Goal: Task Accomplishment & Management: Use online tool/utility

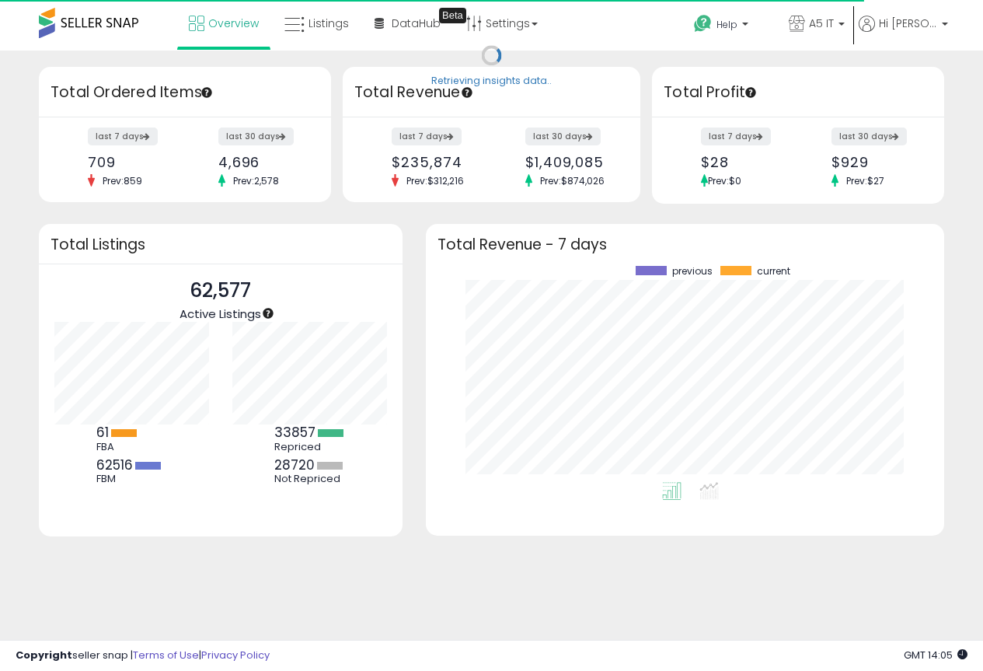
scroll to position [216, 487]
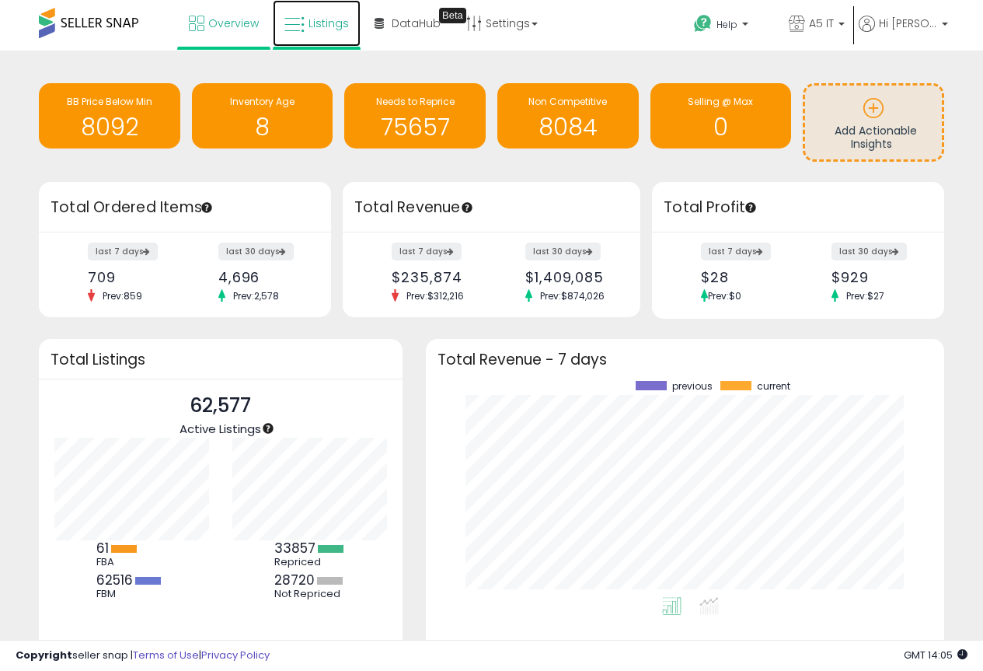
click at [328, 23] on span "Listings" at bounding box center [329, 24] width 40 height 16
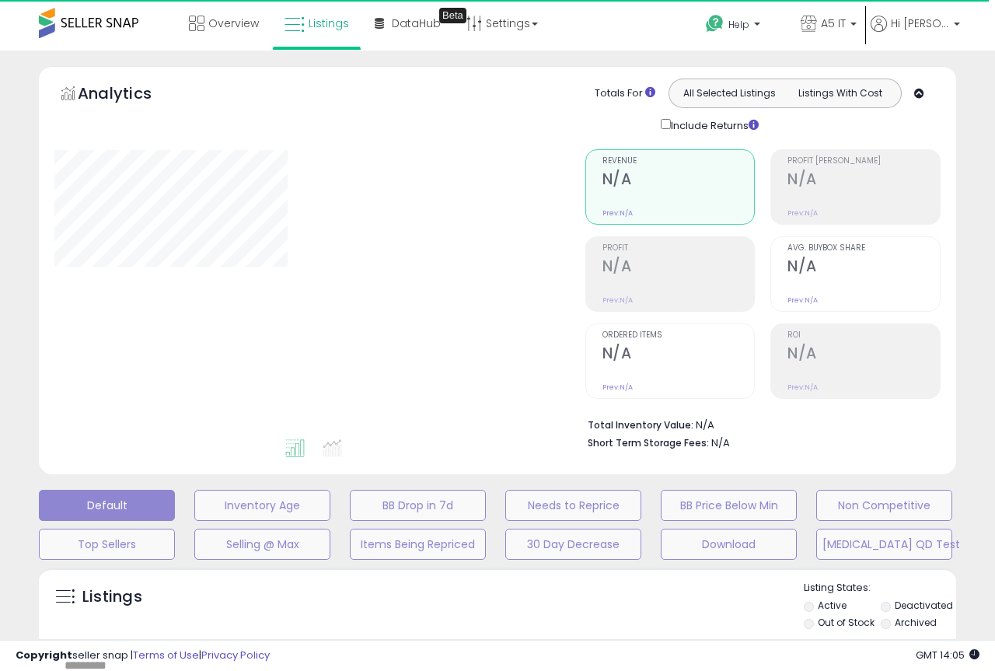
type input "*******"
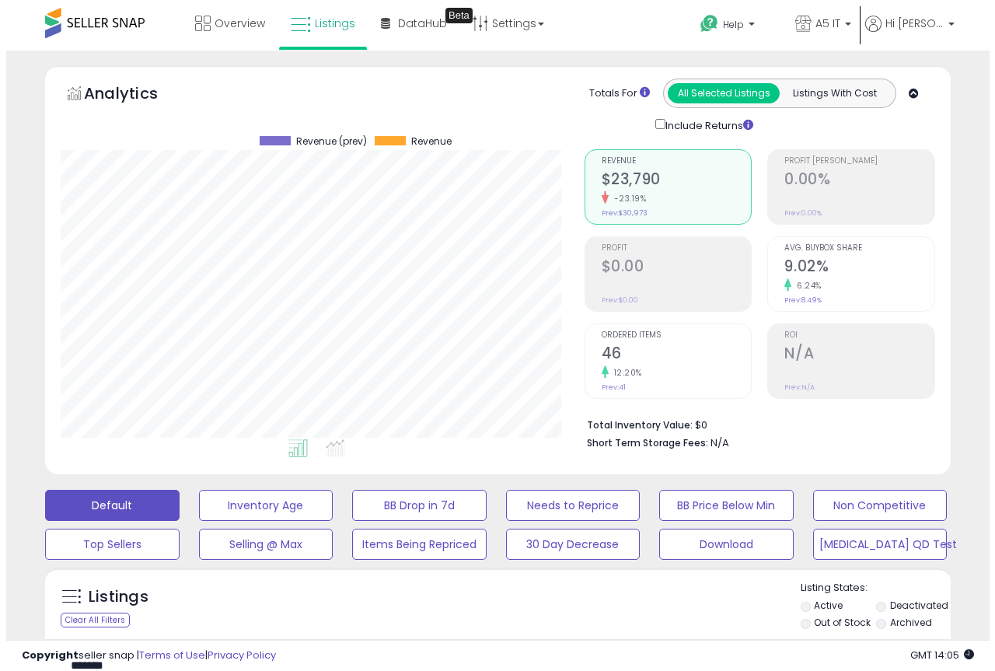
scroll to position [319, 524]
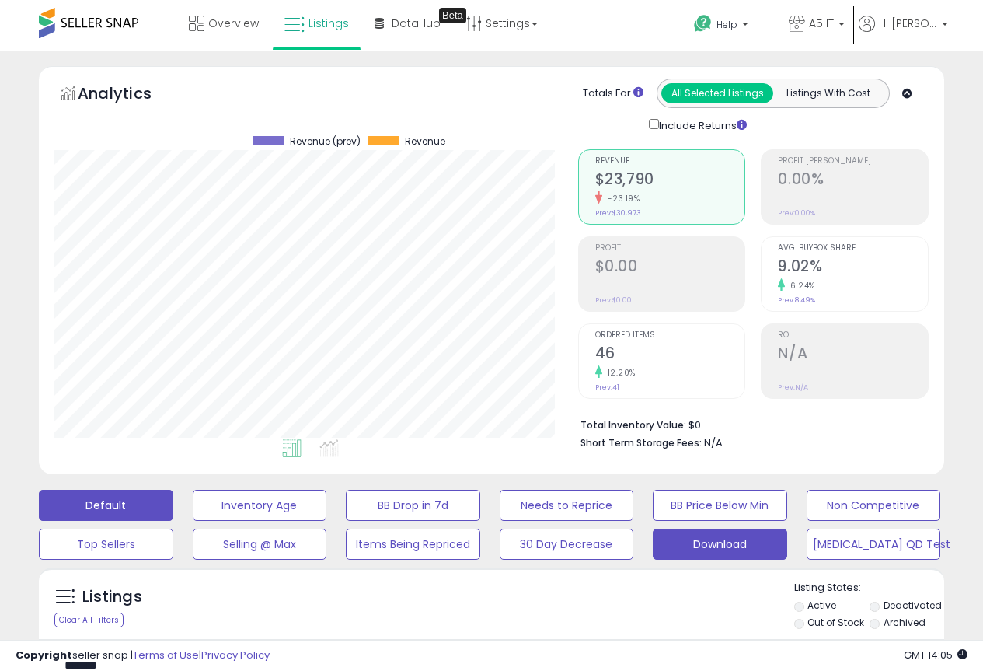
click at [686, 538] on button "Download" at bounding box center [720, 543] width 134 height 31
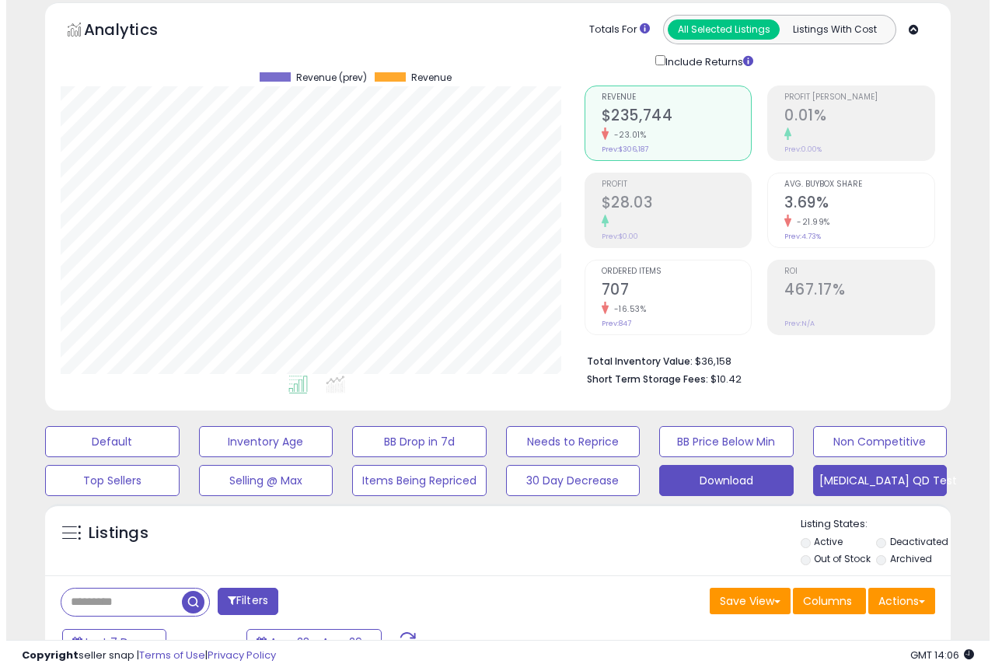
scroll to position [155, 0]
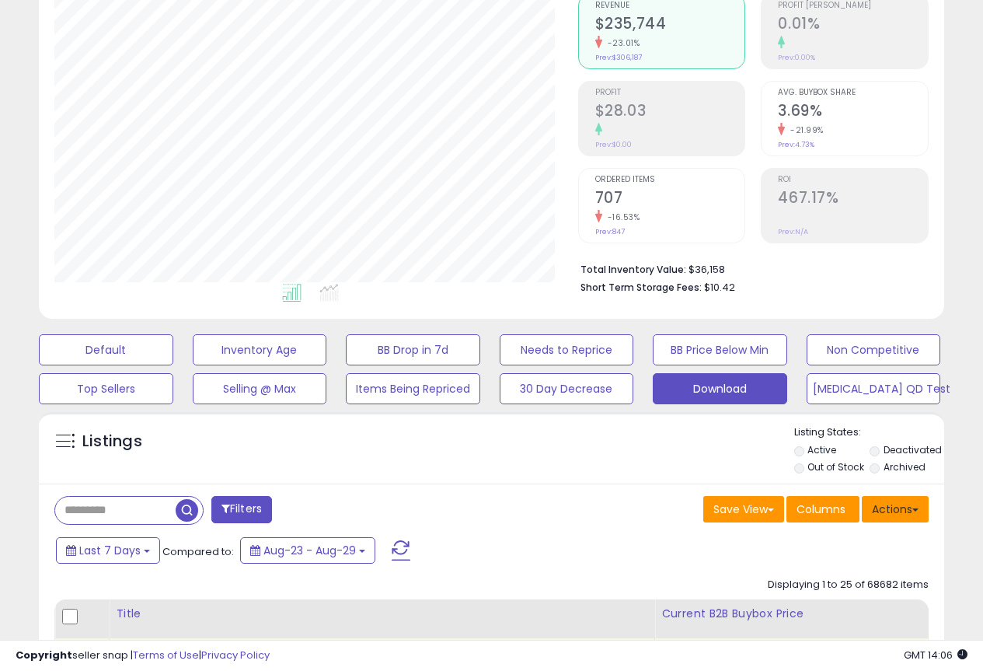
click at [911, 505] on button "Actions" at bounding box center [895, 509] width 67 height 26
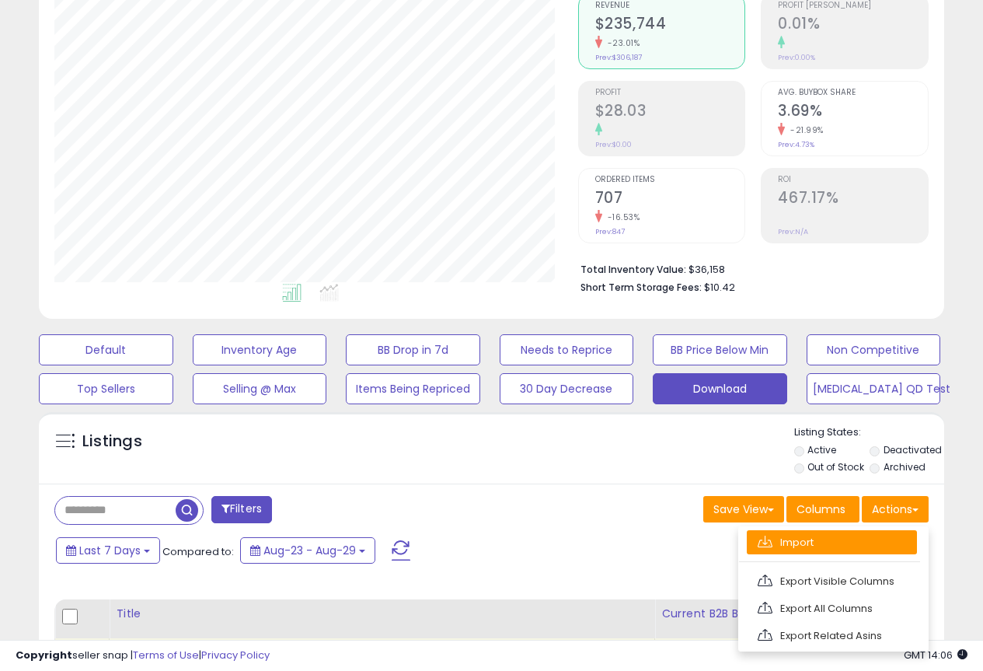
click at [807, 551] on link "Import" at bounding box center [832, 542] width 170 height 24
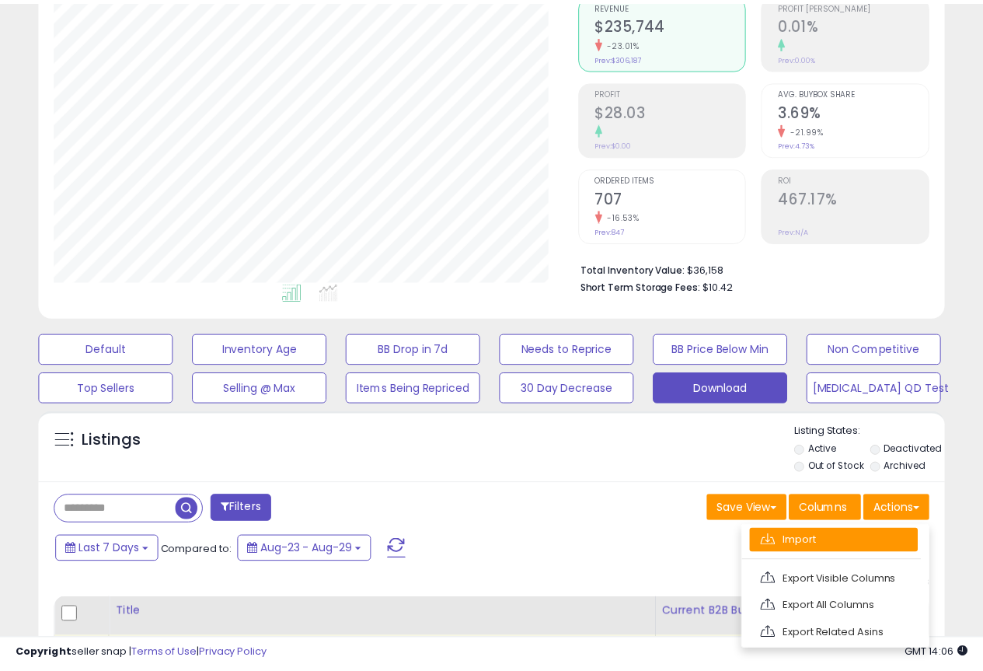
scroll to position [319, 530]
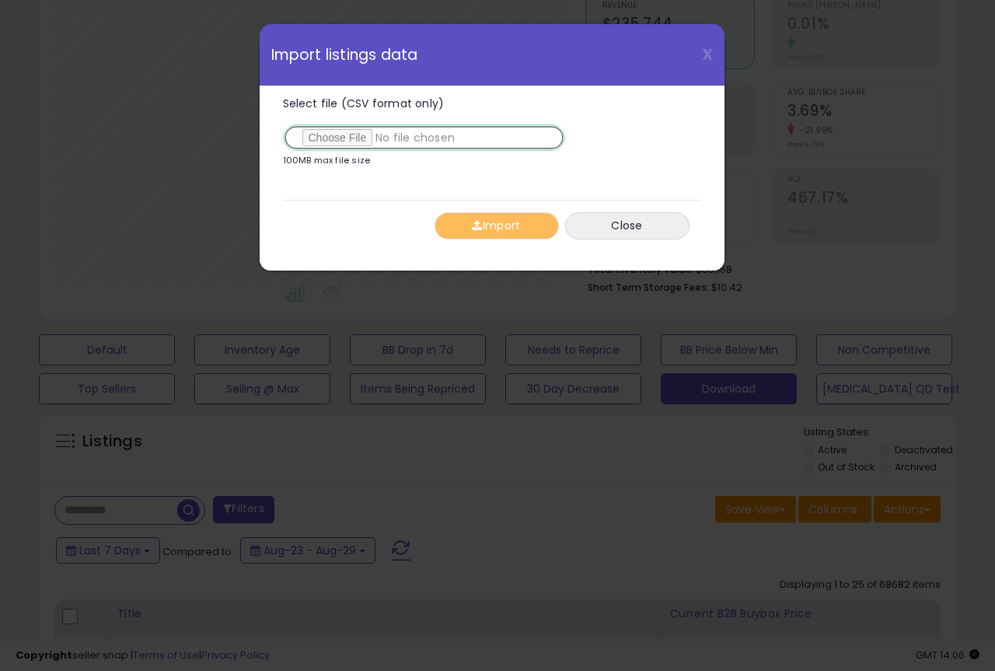
click at [356, 137] on input "Select file (CSV format only)" at bounding box center [424, 137] width 282 height 26
type input "**********"
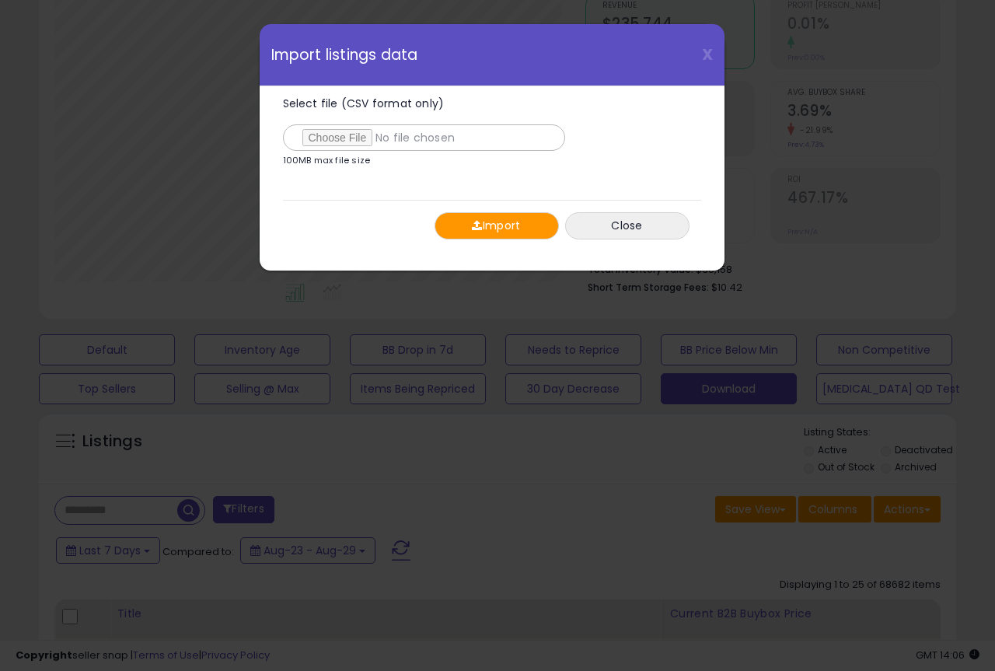
click at [511, 218] on button "Import" at bounding box center [496, 225] width 124 height 27
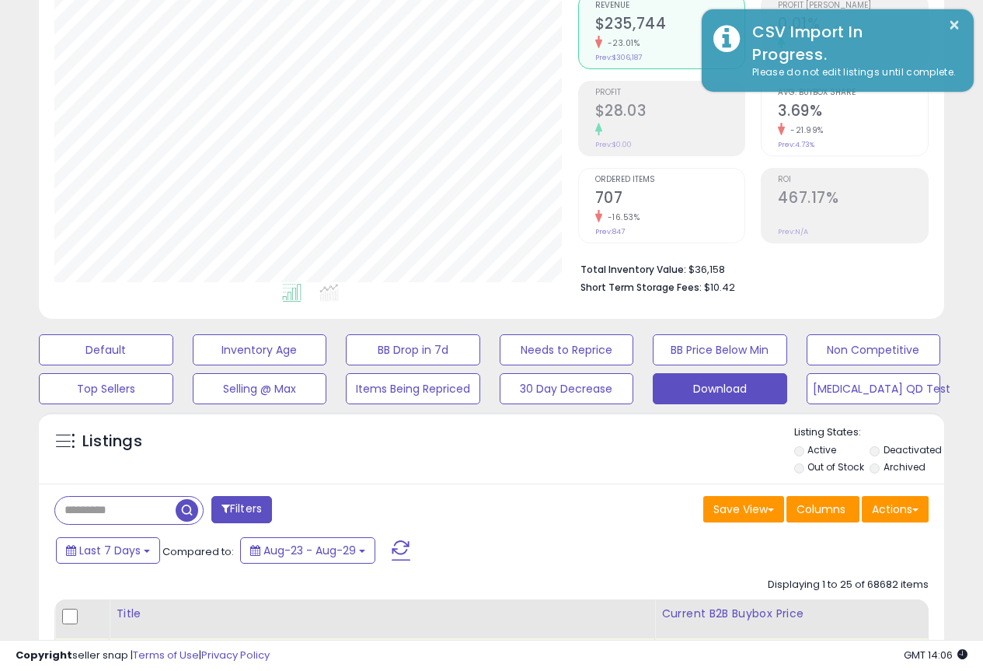
scroll to position [776808, 776603]
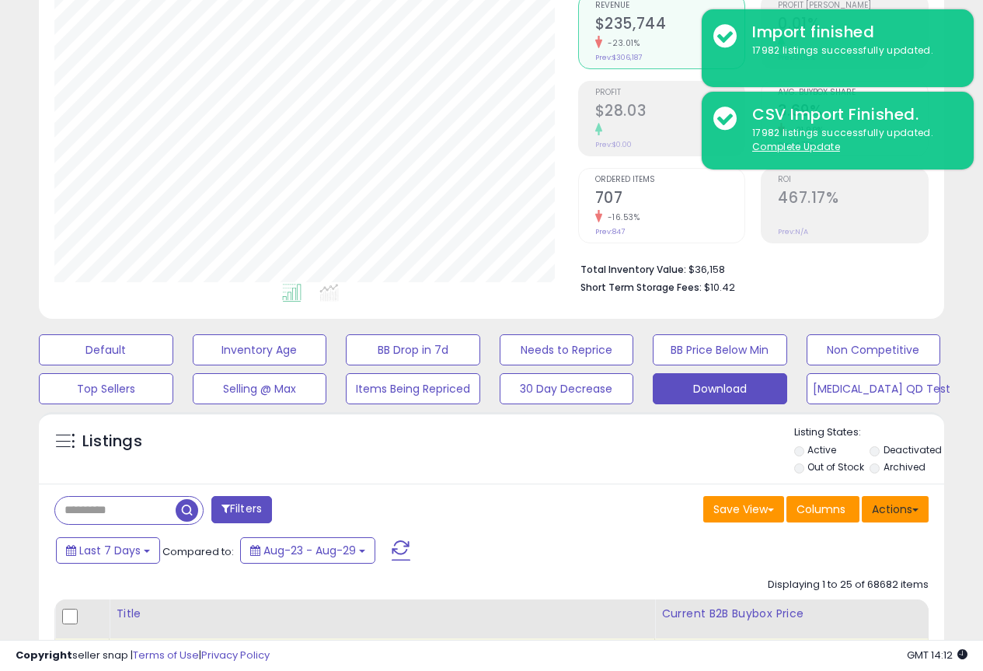
click at [908, 508] on button "Actions" at bounding box center [895, 509] width 67 height 26
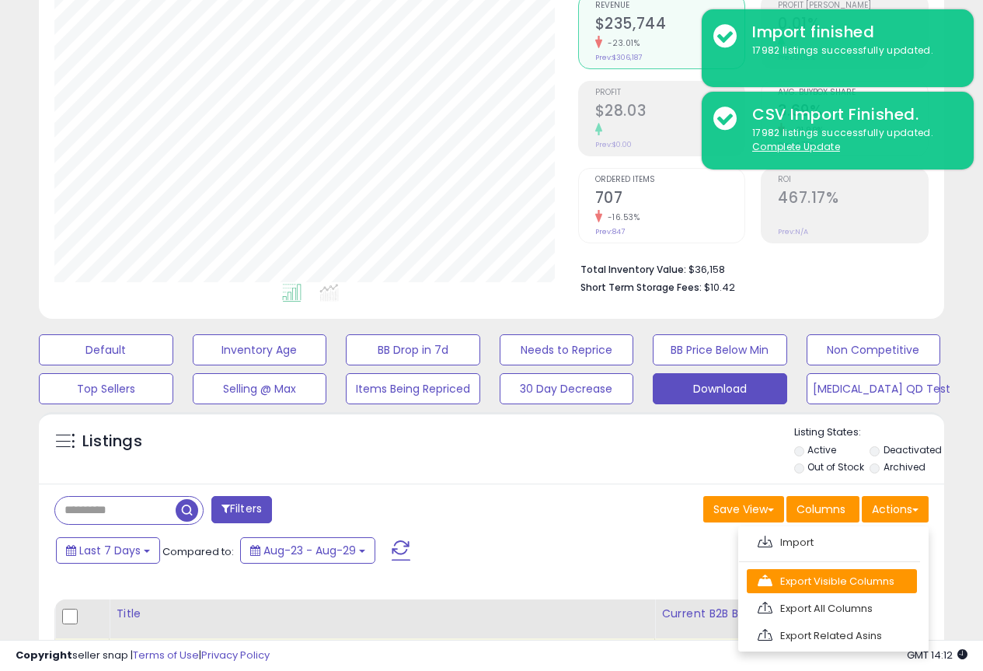
click at [867, 584] on link "Export Visible Columns" at bounding box center [832, 581] width 170 height 24
